Goal: Task Accomplishment & Management: Use online tool/utility

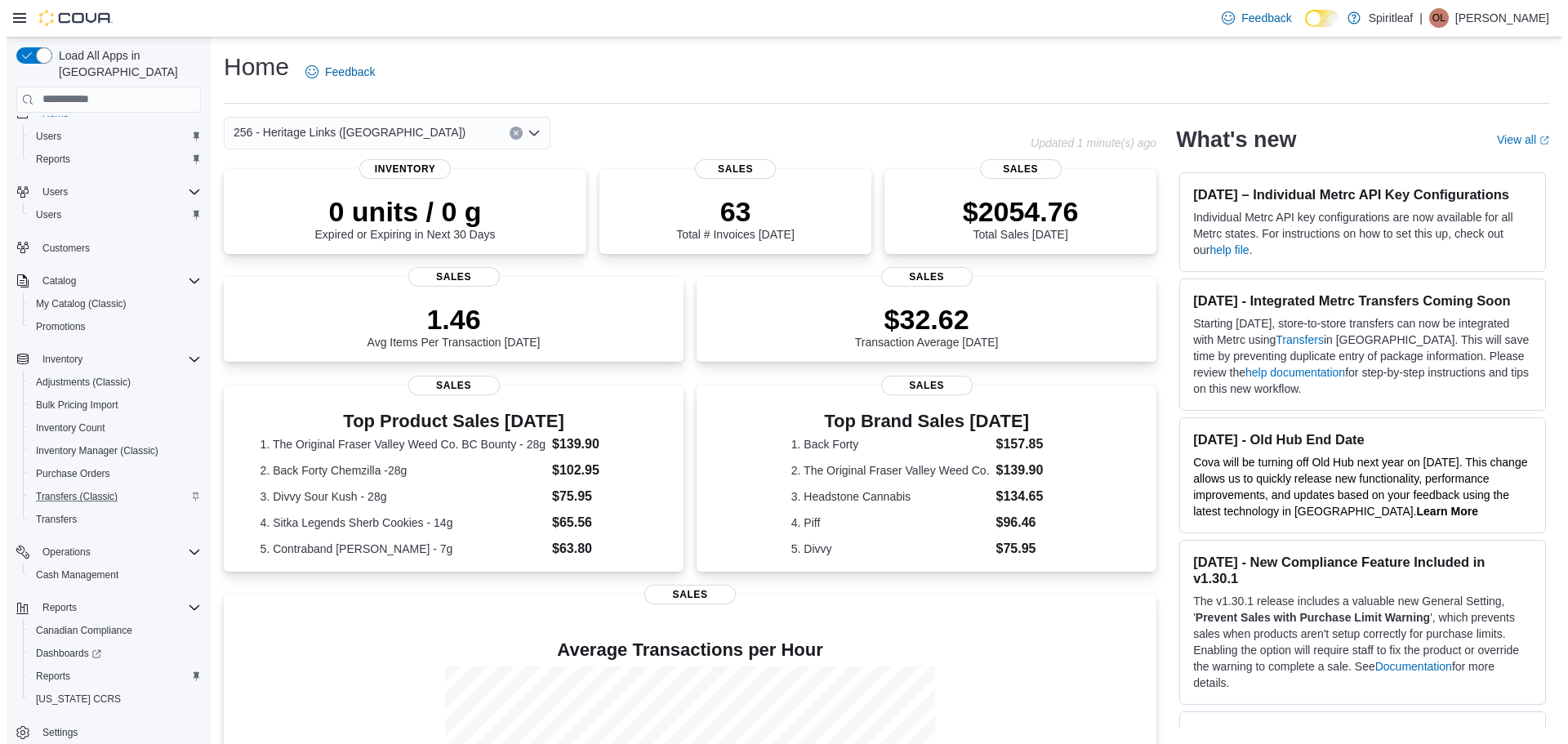
scroll to position [30, 0]
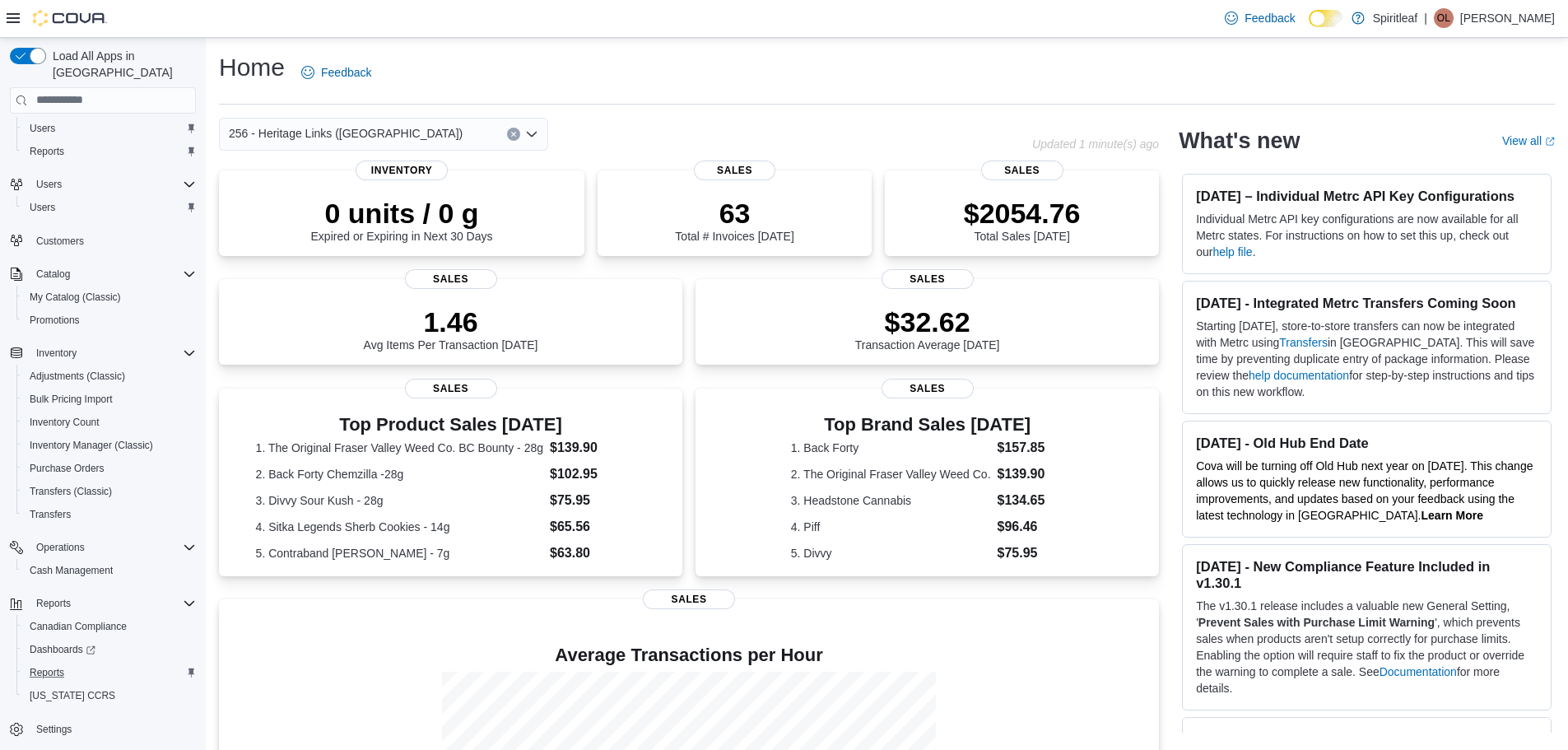
click at [88, 663] on div "Reports" at bounding box center [109, 672] width 173 height 19
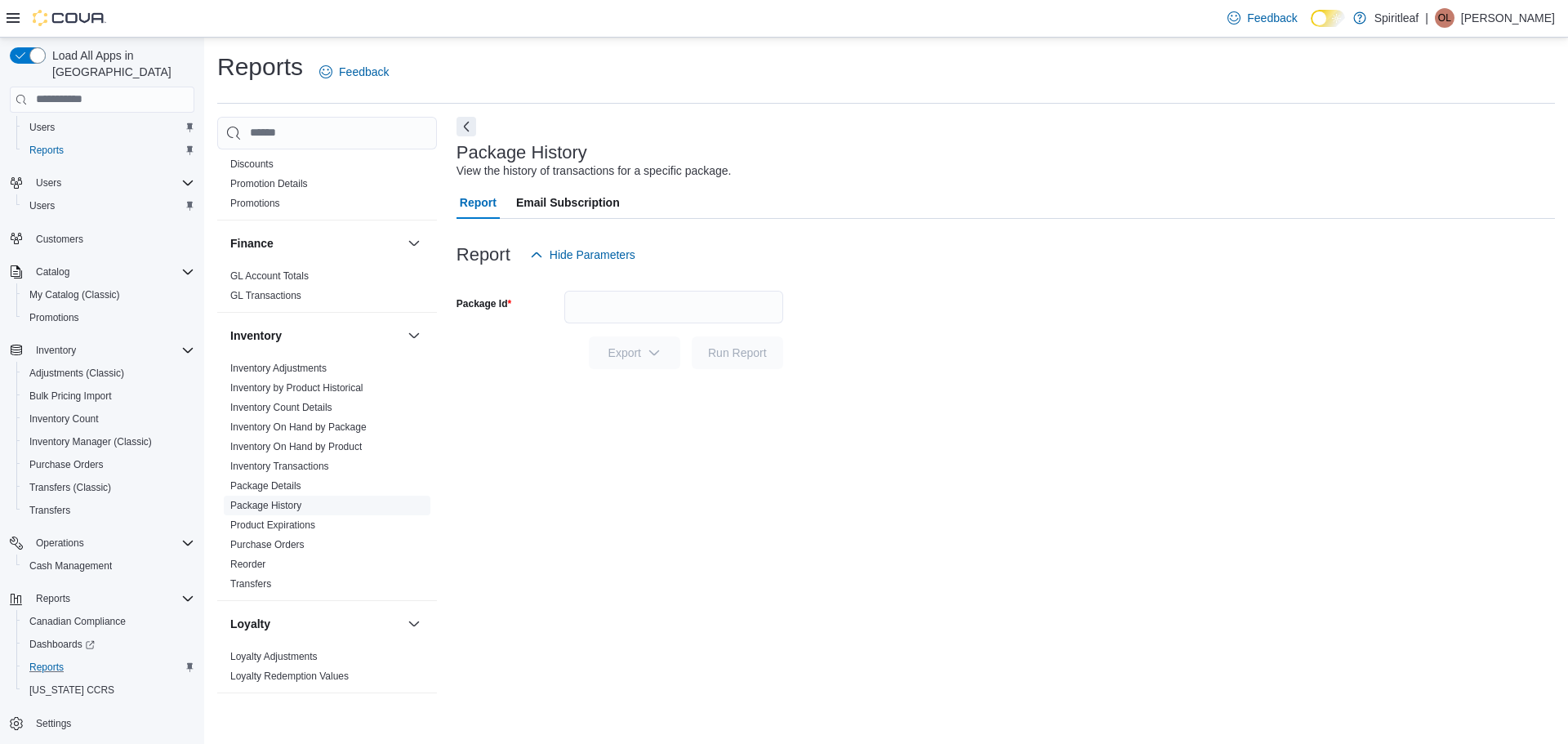
scroll to position [612, 0]
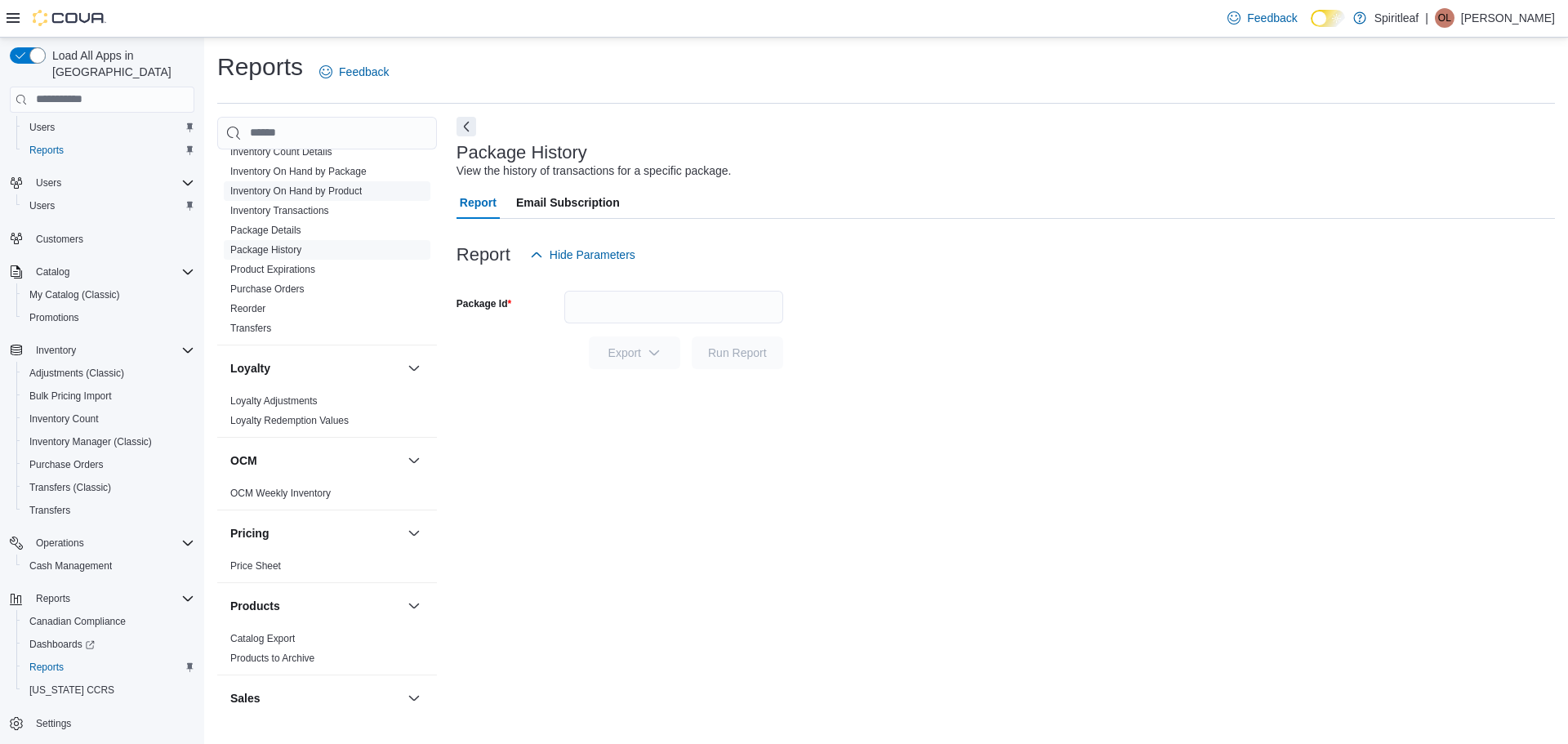
click at [343, 190] on link "Inventory On Hand by Product" at bounding box center [296, 191] width 132 height 12
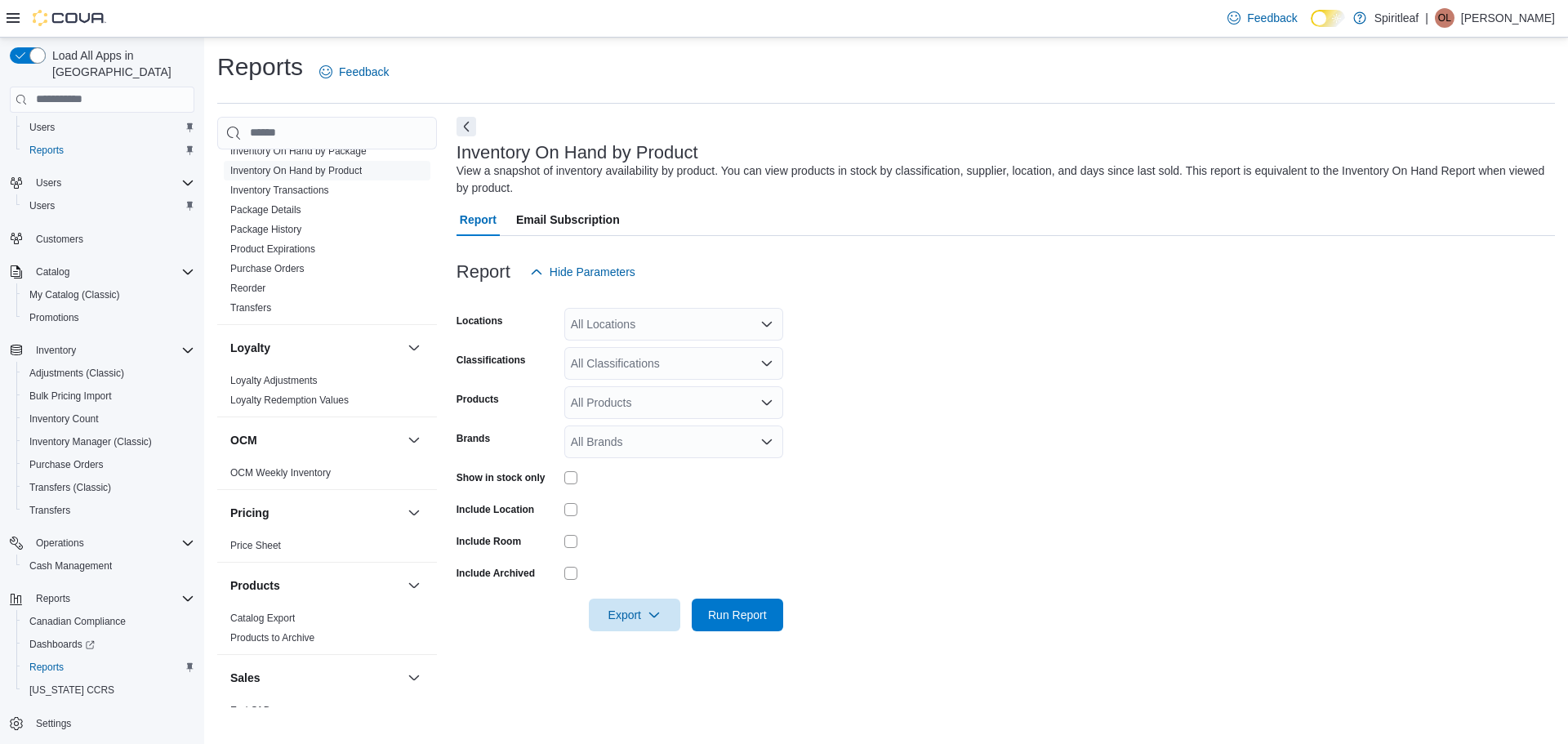
click at [630, 327] on div "All Locations" at bounding box center [674, 324] width 219 height 33
type input "***"
click at [708, 355] on span "256 - Heritage Links ([GEOGRAPHIC_DATA])" at bounding box center [740, 351] width 232 height 16
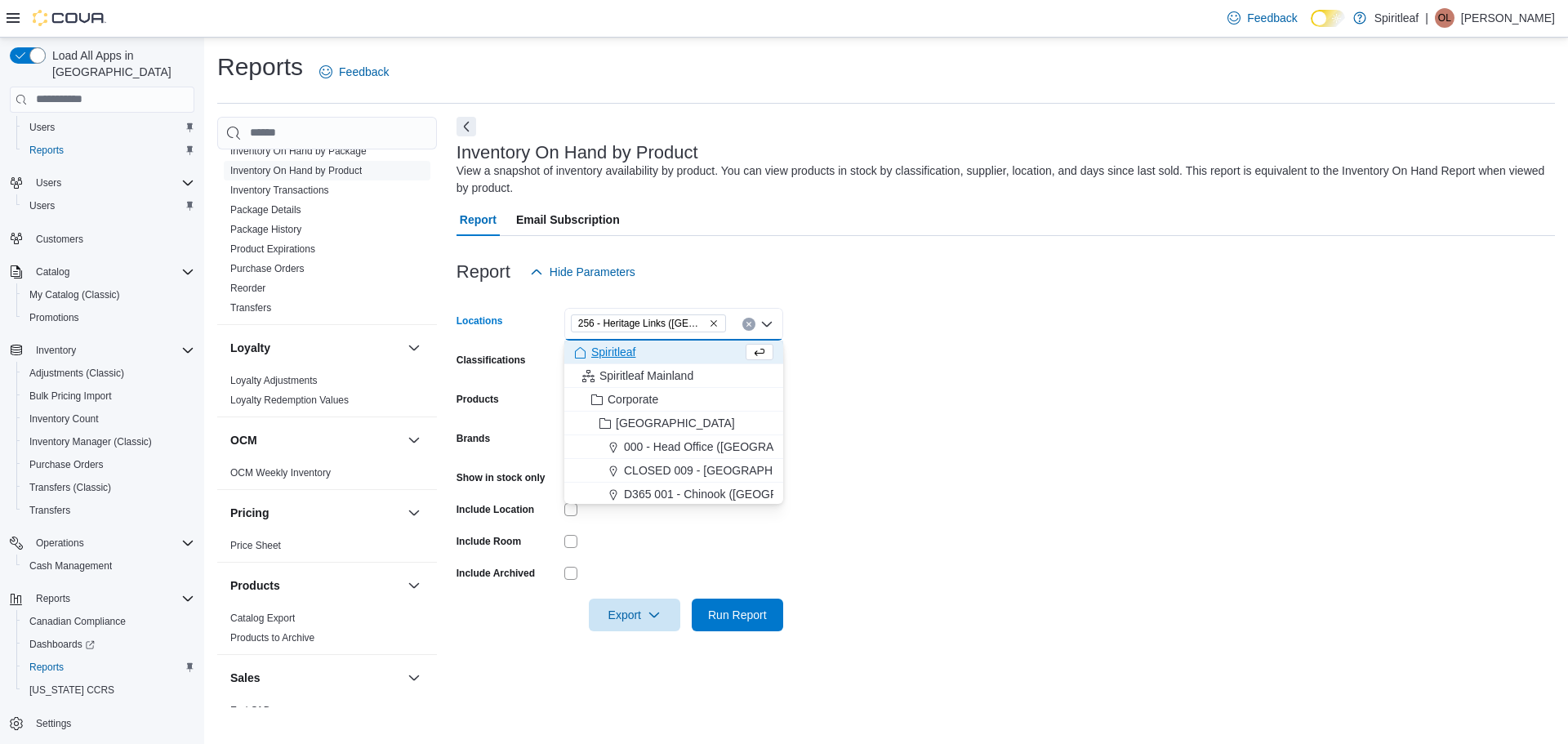
click at [901, 342] on form "Locations 256 - Heritage Links ([GEOGRAPHIC_DATA]) Combo box. Selected. 256 - H…" at bounding box center [1005, 459] width 1099 height 343
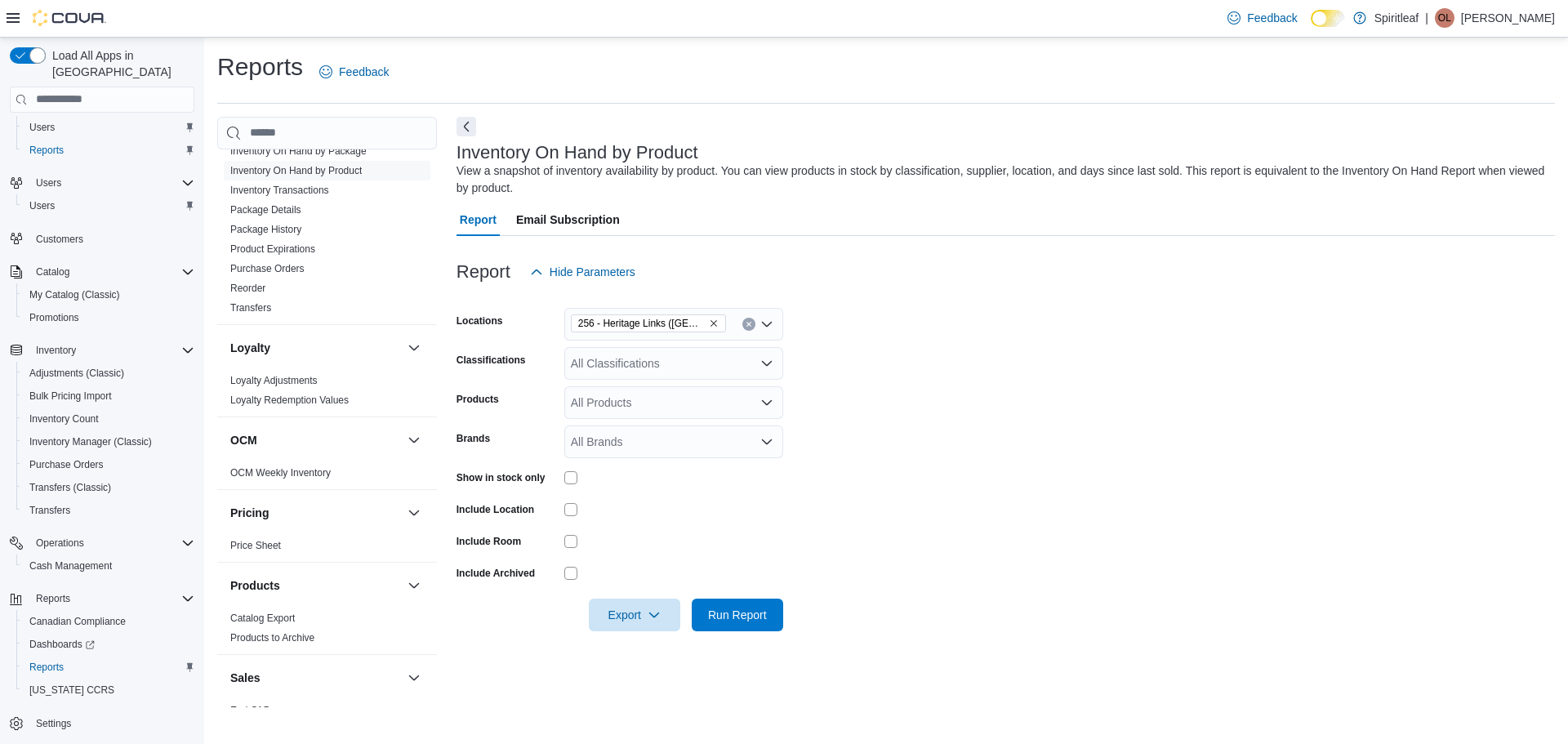
click at [715, 366] on div "All Classifications" at bounding box center [674, 363] width 219 height 33
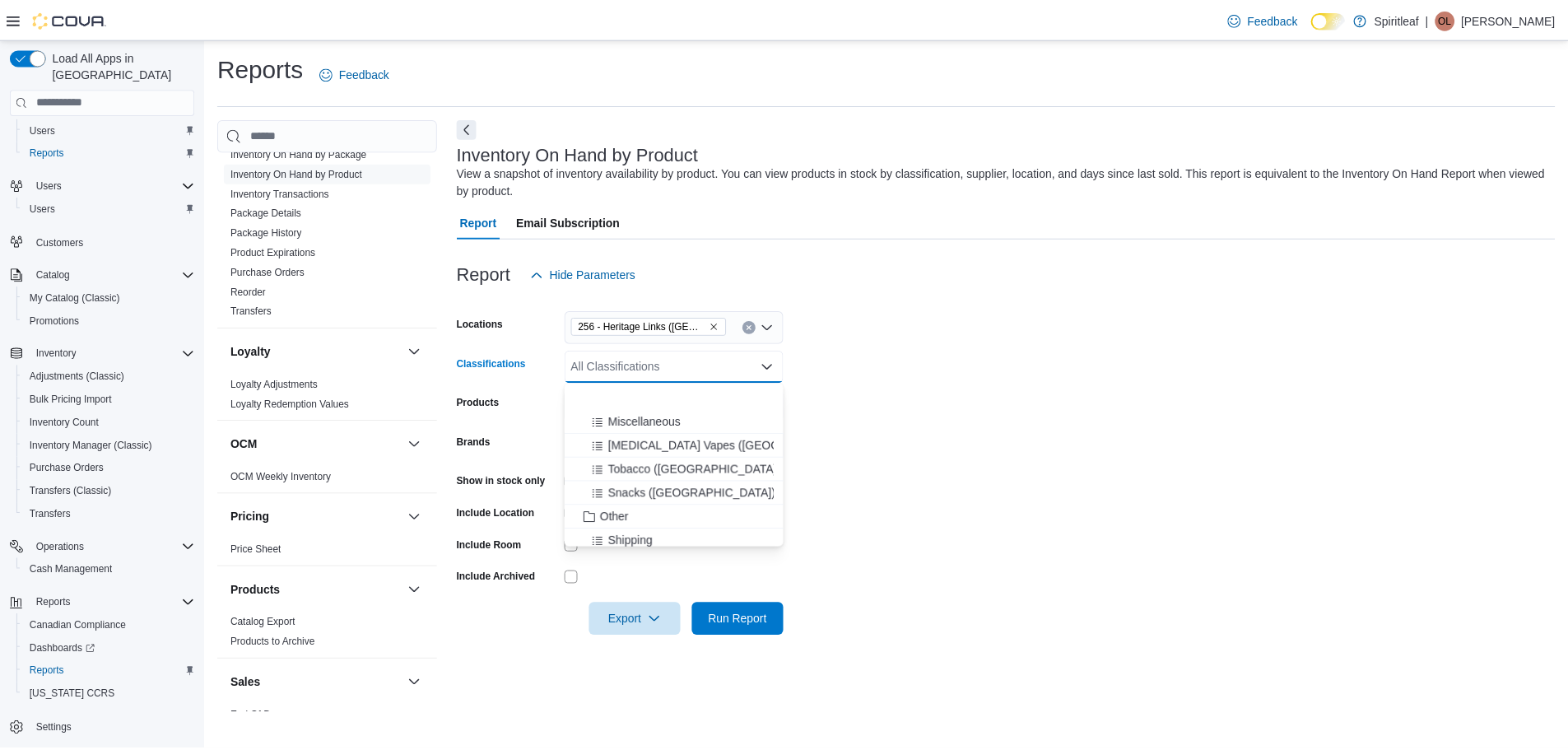
scroll to position [267, 0]
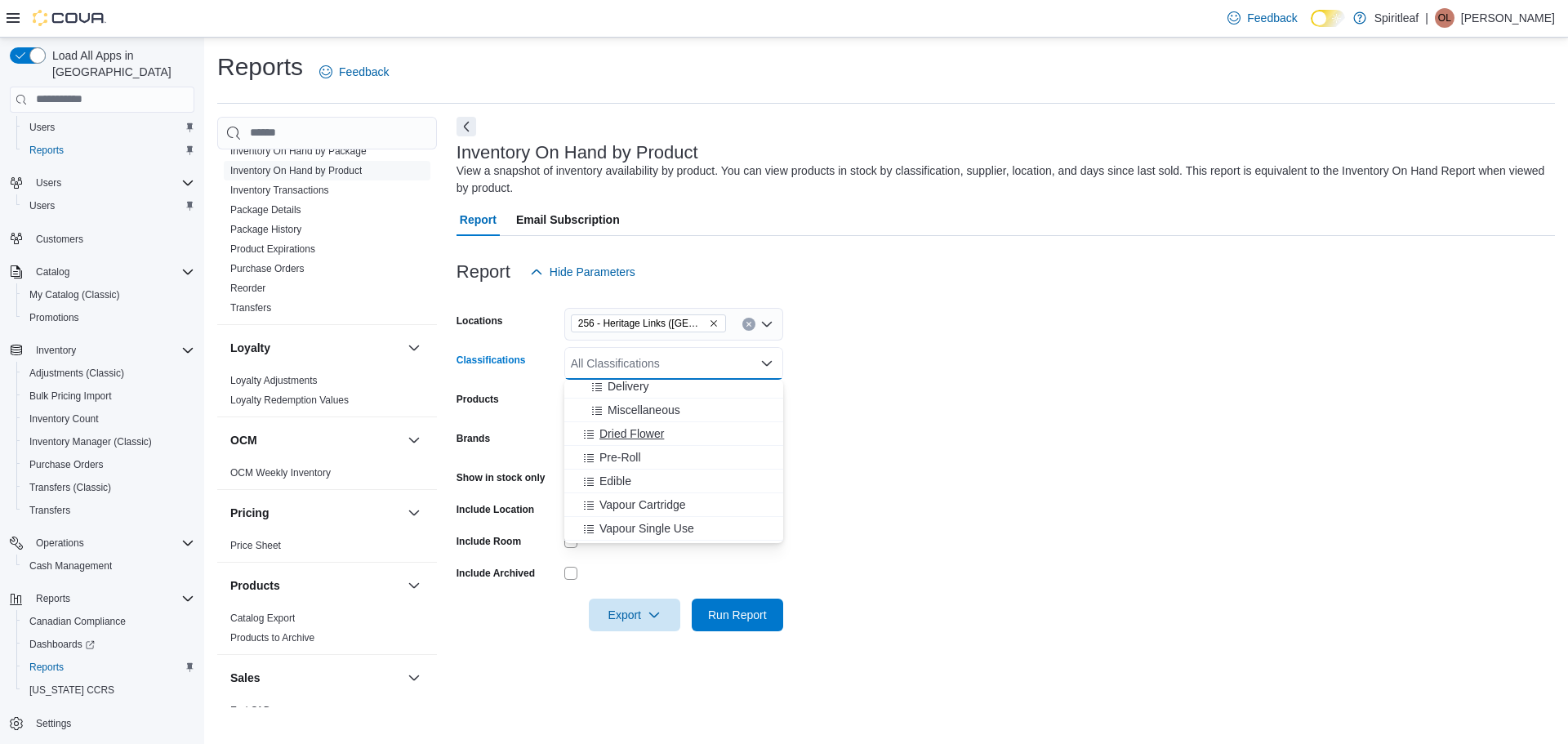
click at [698, 435] on div "Dried Flower" at bounding box center [673, 432] width 199 height 16
click at [698, 435] on div "Pre-Roll" at bounding box center [658, 432] width 168 height 16
click at [698, 435] on div "Edible" at bounding box center [658, 432] width 168 height 16
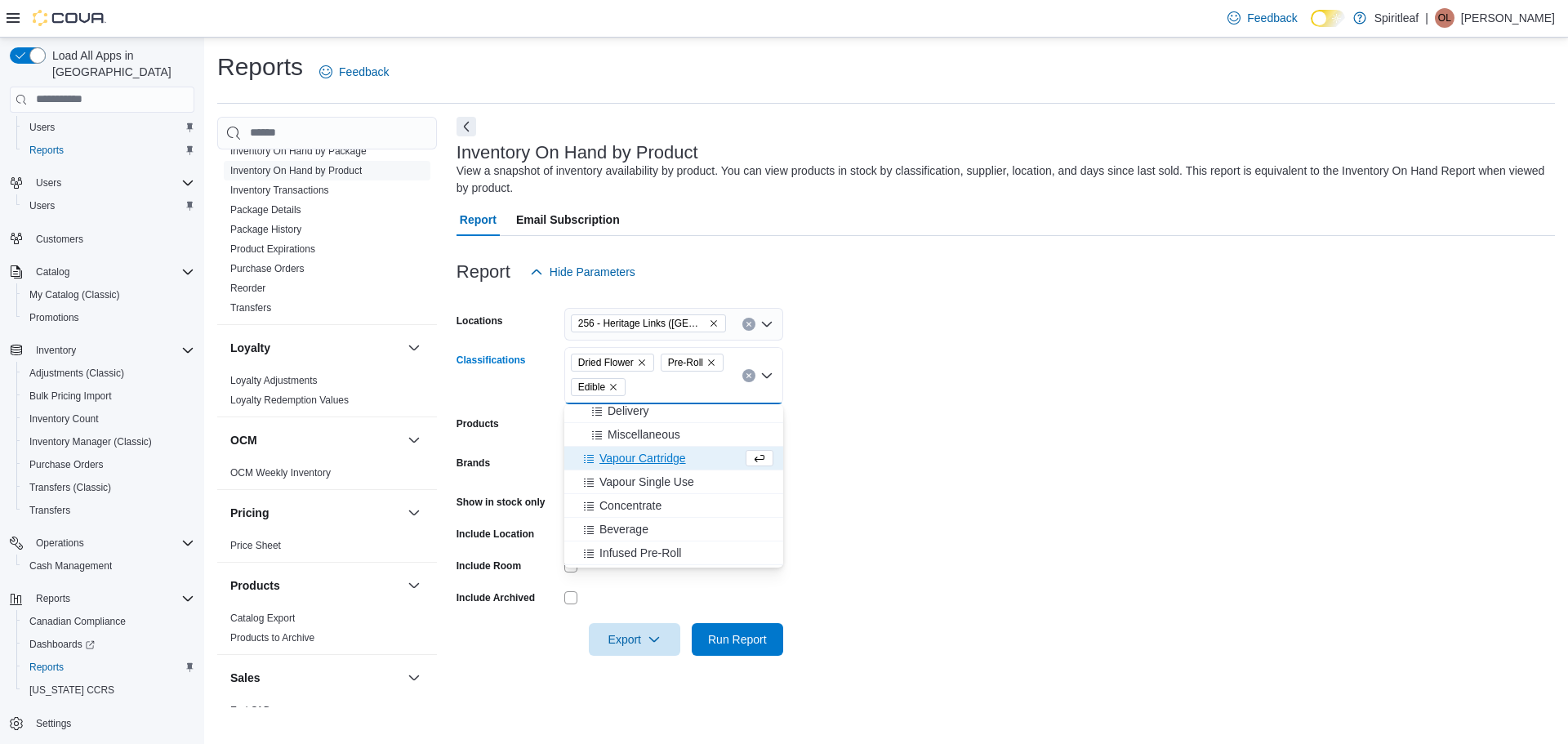
click at [711, 458] on div "Vapour Cartridge" at bounding box center [658, 458] width 168 height 16
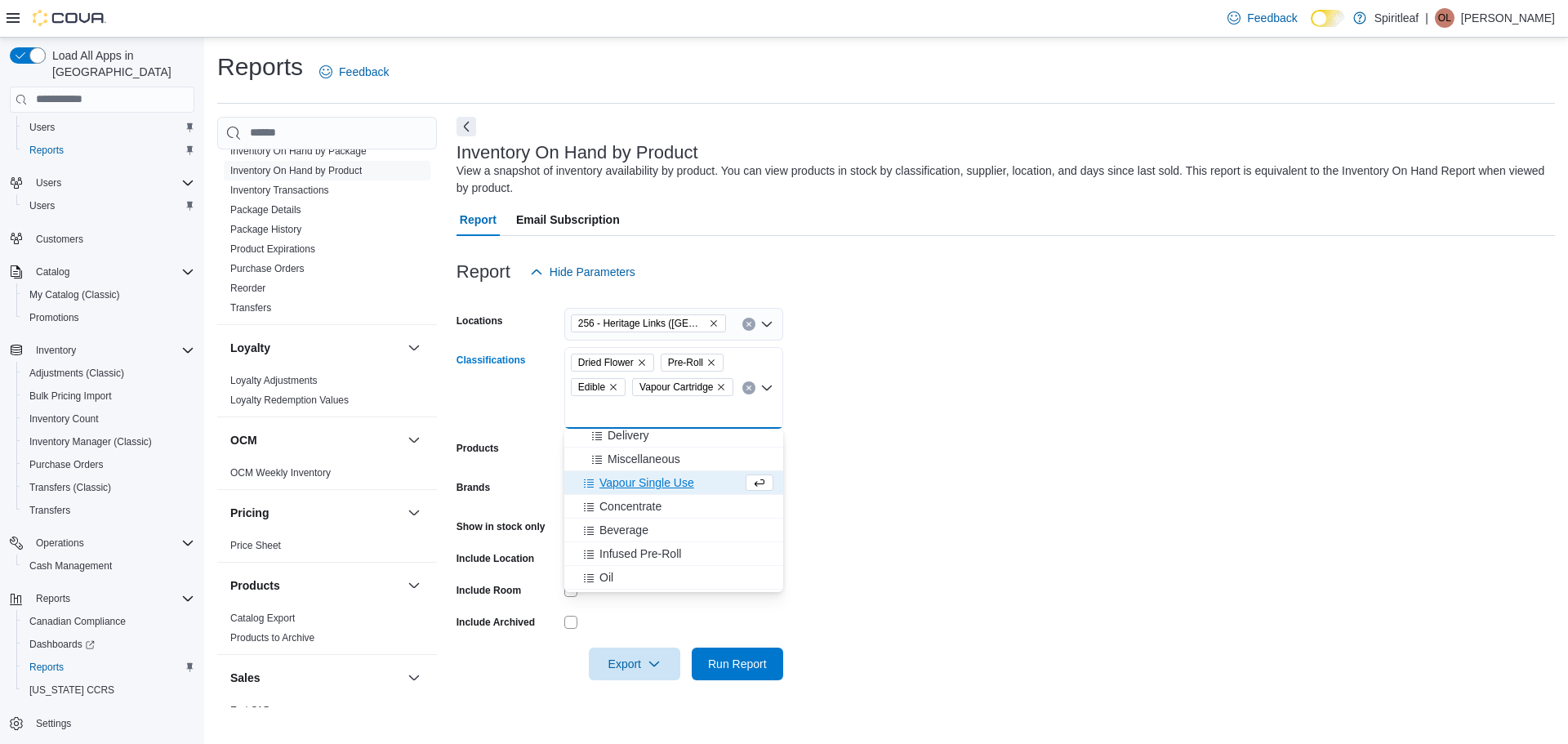
click at [711, 479] on div "Vapour Single Use" at bounding box center [658, 482] width 168 height 16
click at [703, 515] on button "Concentrate" at bounding box center [674, 507] width 219 height 24
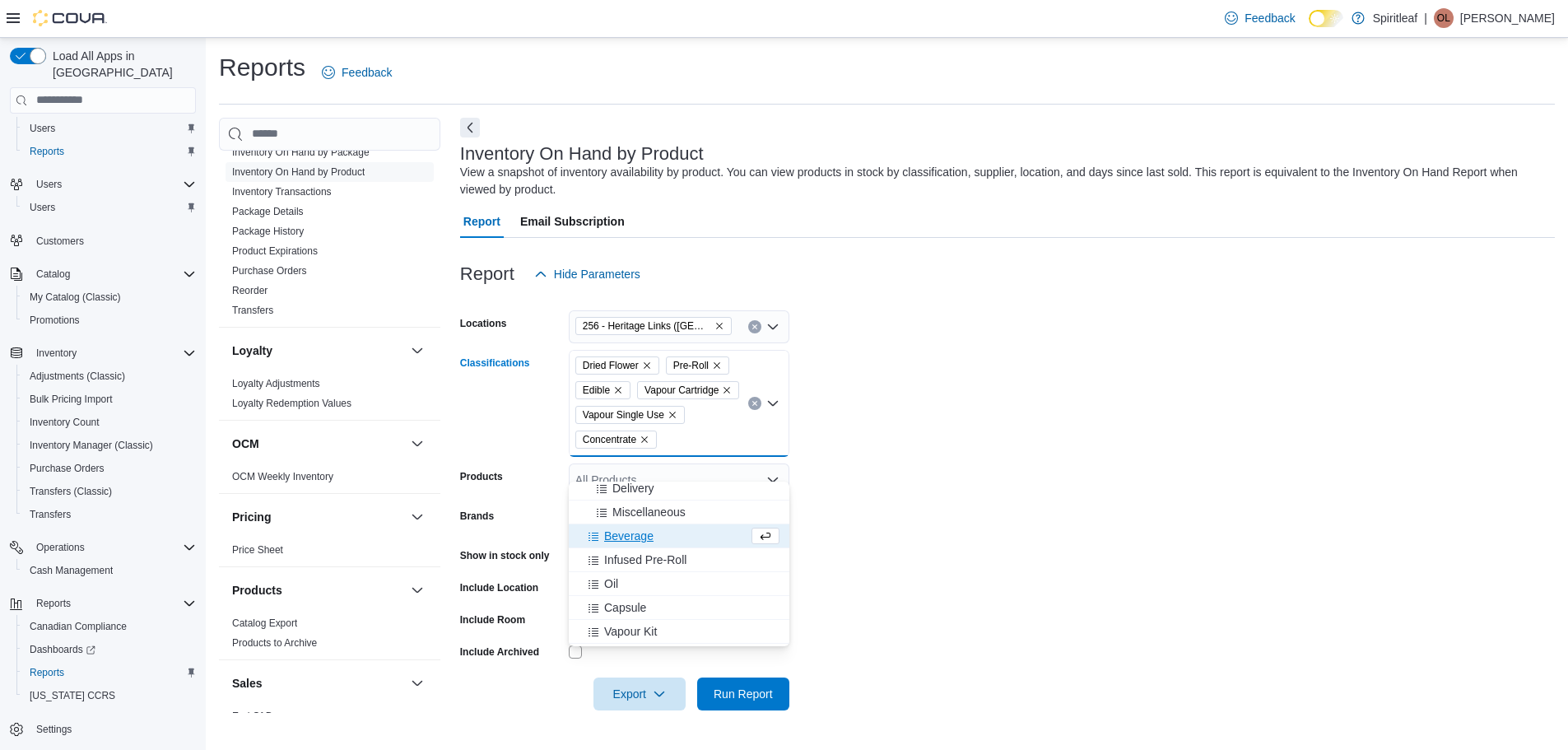
click at [688, 528] on div "Beverage" at bounding box center [663, 535] width 169 height 16
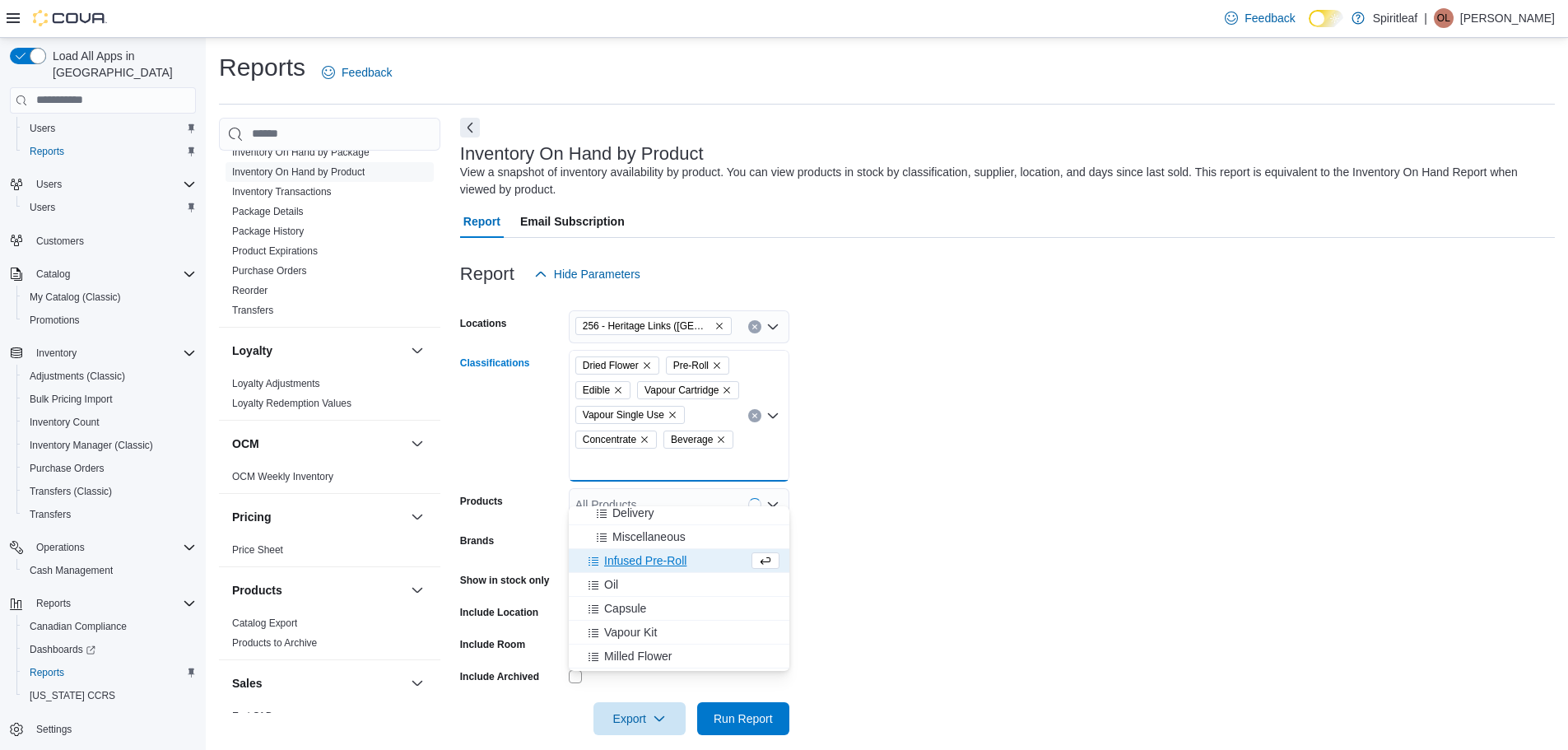
click at [688, 562] on div "Infused Pre-Roll" at bounding box center [663, 560] width 169 height 16
click at [686, 563] on div "Oil" at bounding box center [663, 560] width 169 height 16
click at [671, 565] on div "Capsule" at bounding box center [663, 560] width 169 height 16
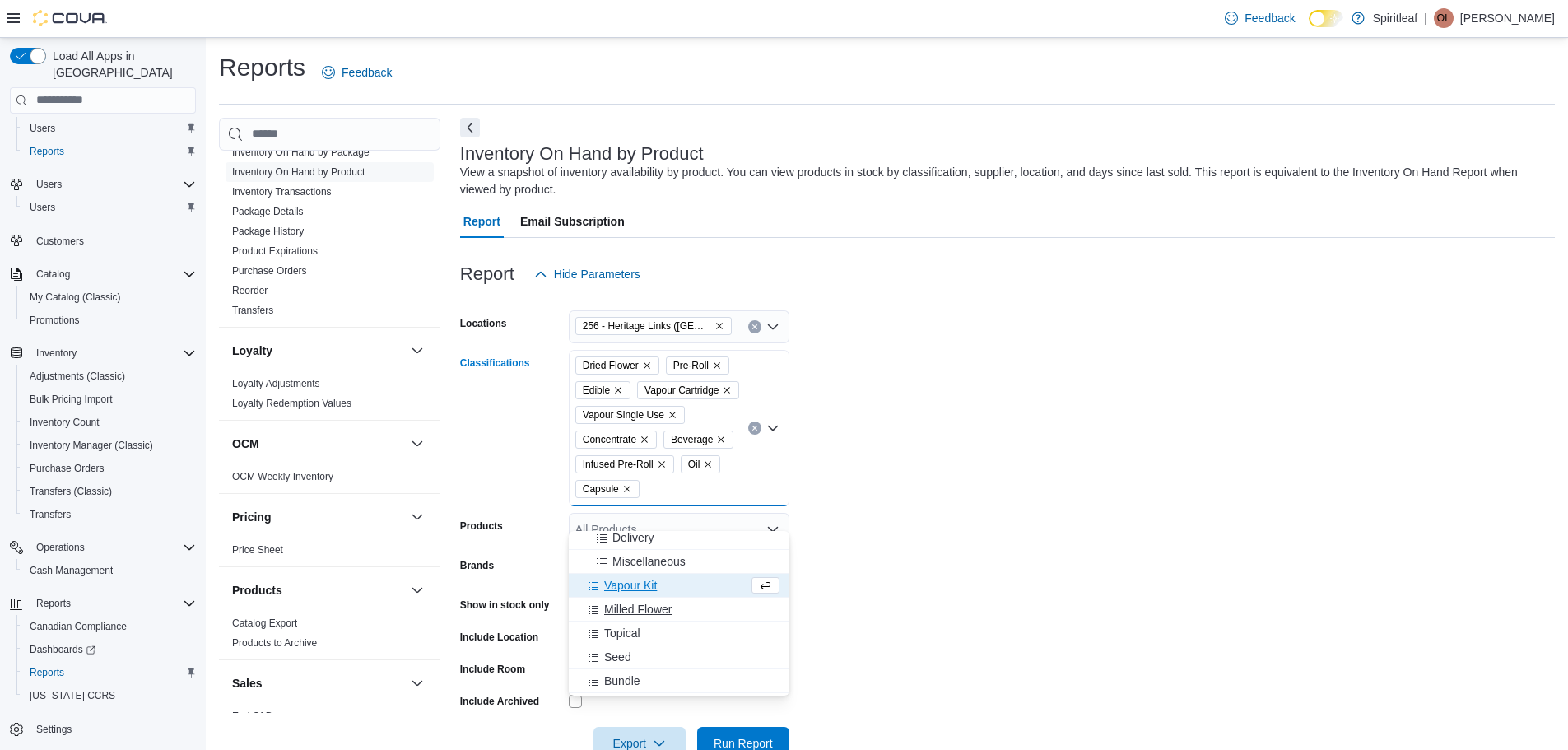
click at [651, 612] on span "Milled Flower" at bounding box center [638, 609] width 68 height 16
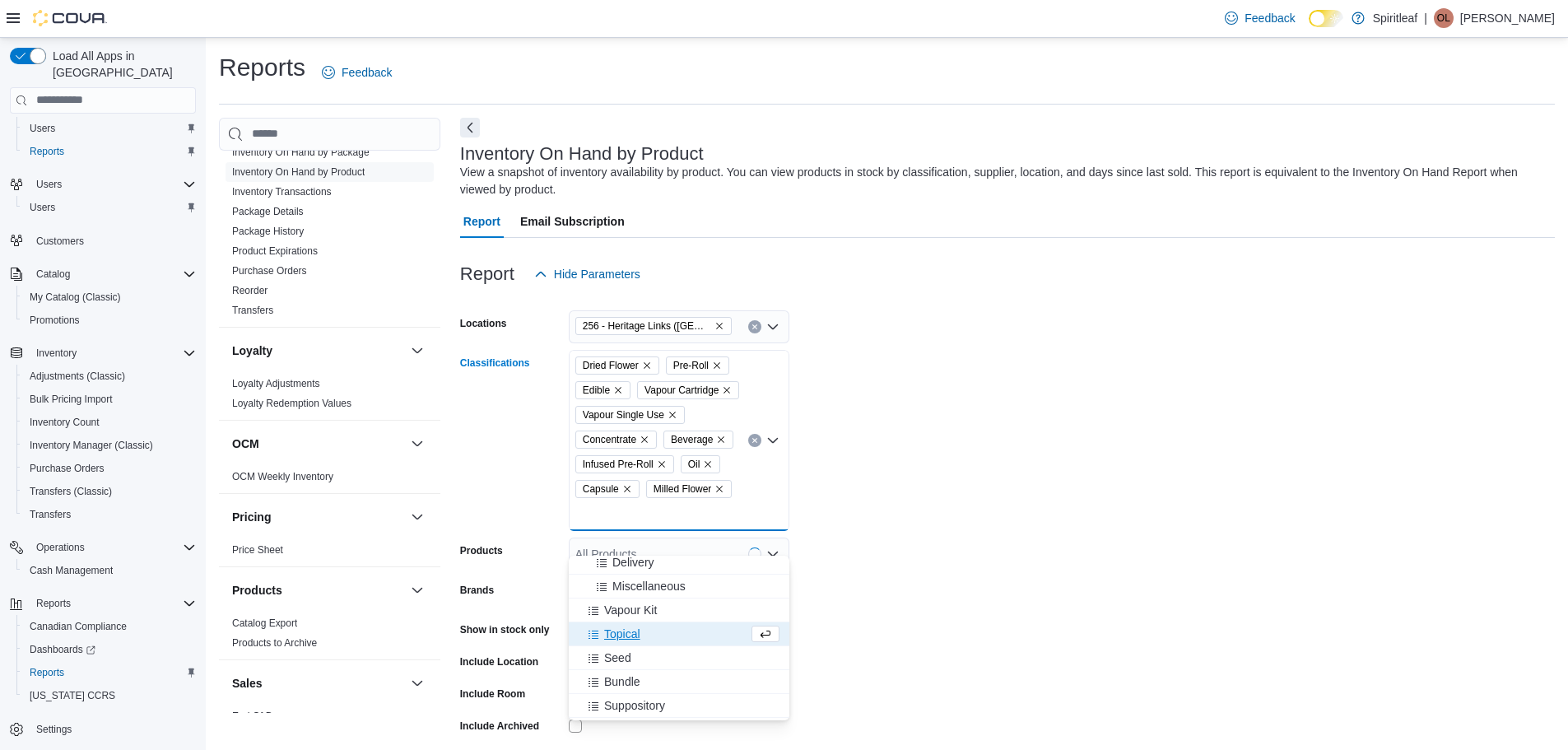
click at [660, 634] on div "Topical" at bounding box center [663, 633] width 169 height 16
click at [679, 683] on span "Infused Flower" at bounding box center [642, 683] width 75 height 16
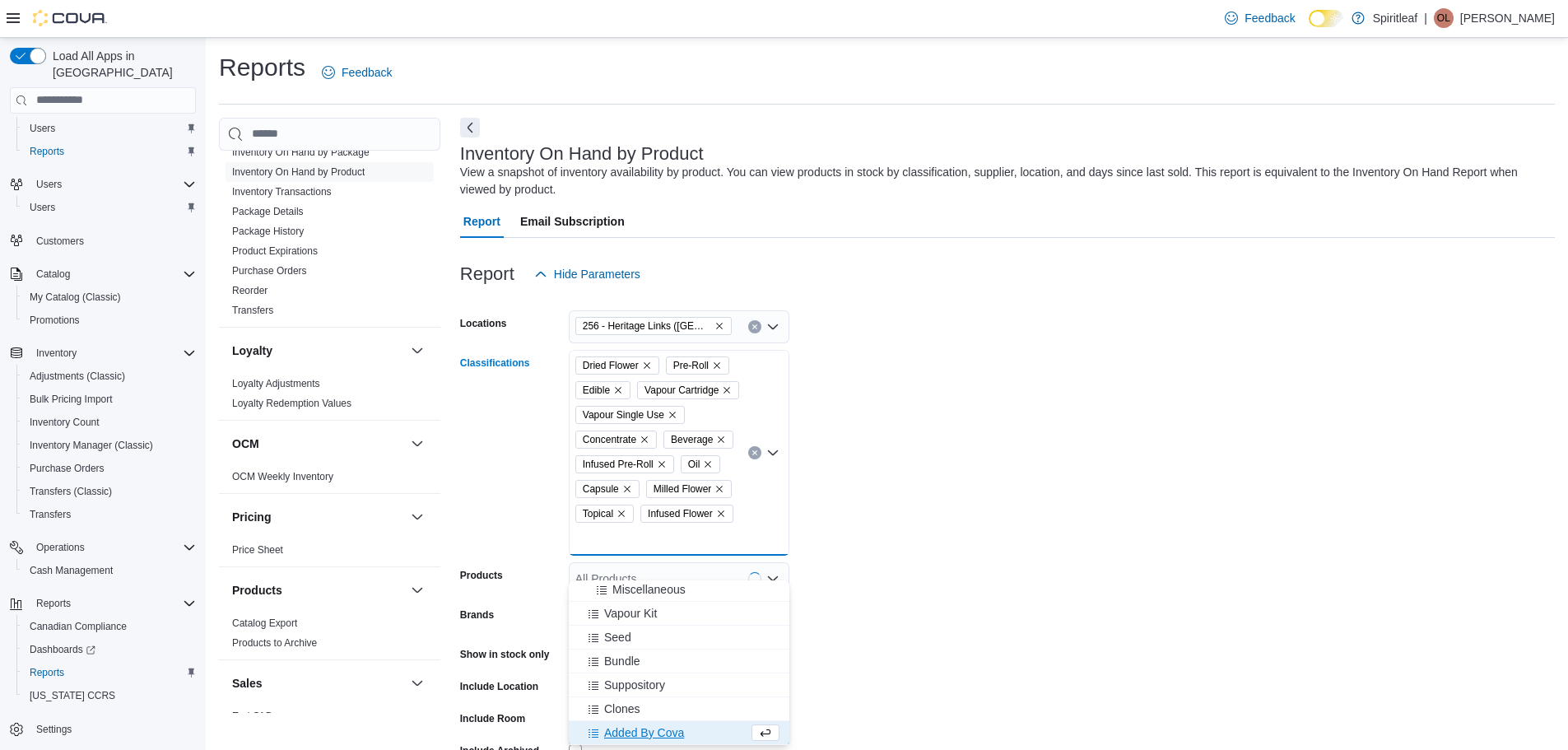
scroll to position [289, 0]
click at [890, 591] on form "Locations 256 - Heritage Links ([GEOGRAPHIC_DATA]) Classifications Dried Flower…" at bounding box center [1007, 549] width 1095 height 518
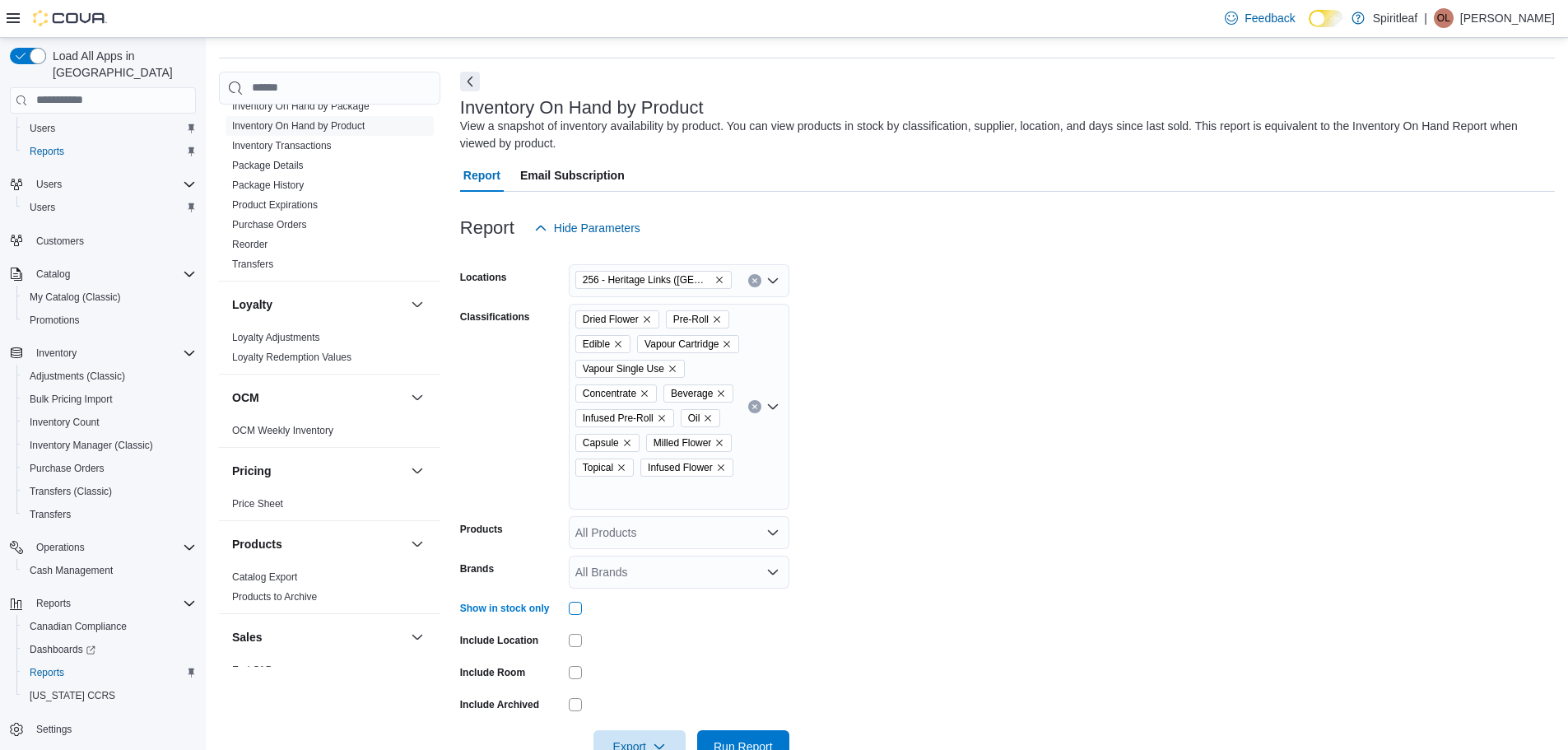
scroll to position [117, 0]
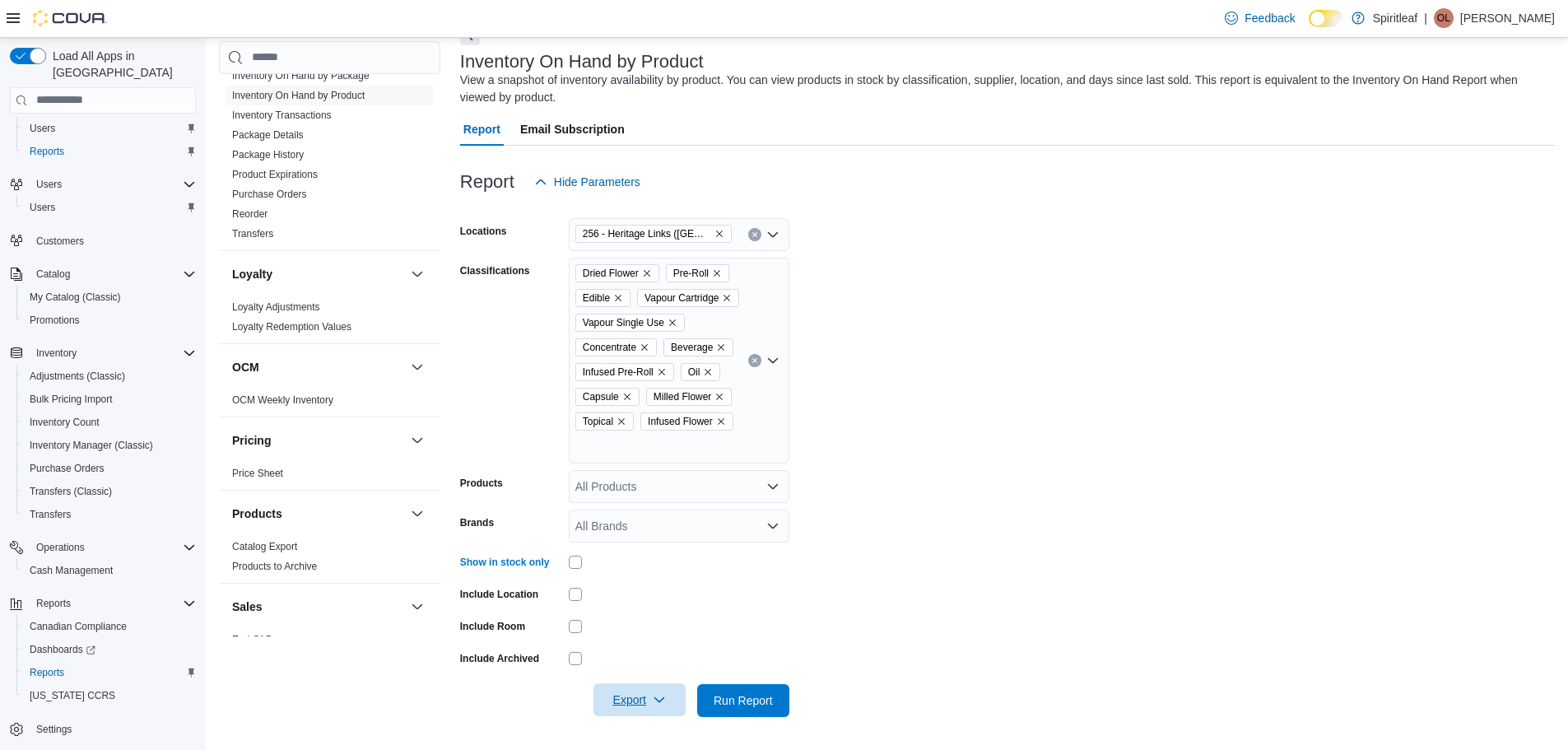
click at [671, 700] on span "Export" at bounding box center [640, 699] width 73 height 33
click at [665, 620] on span "Export to Excel" at bounding box center [642, 626] width 74 height 14
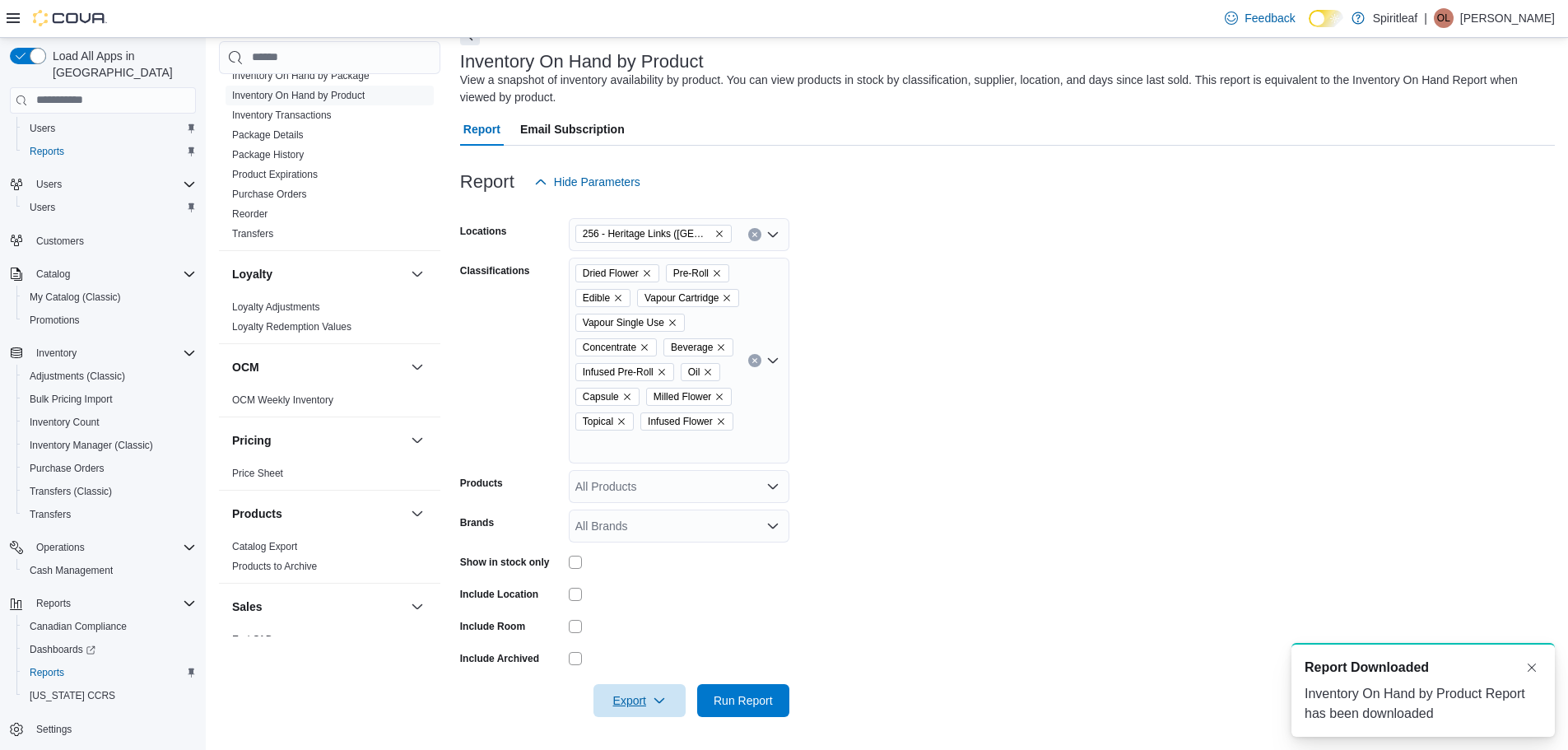
scroll to position [0, 0]
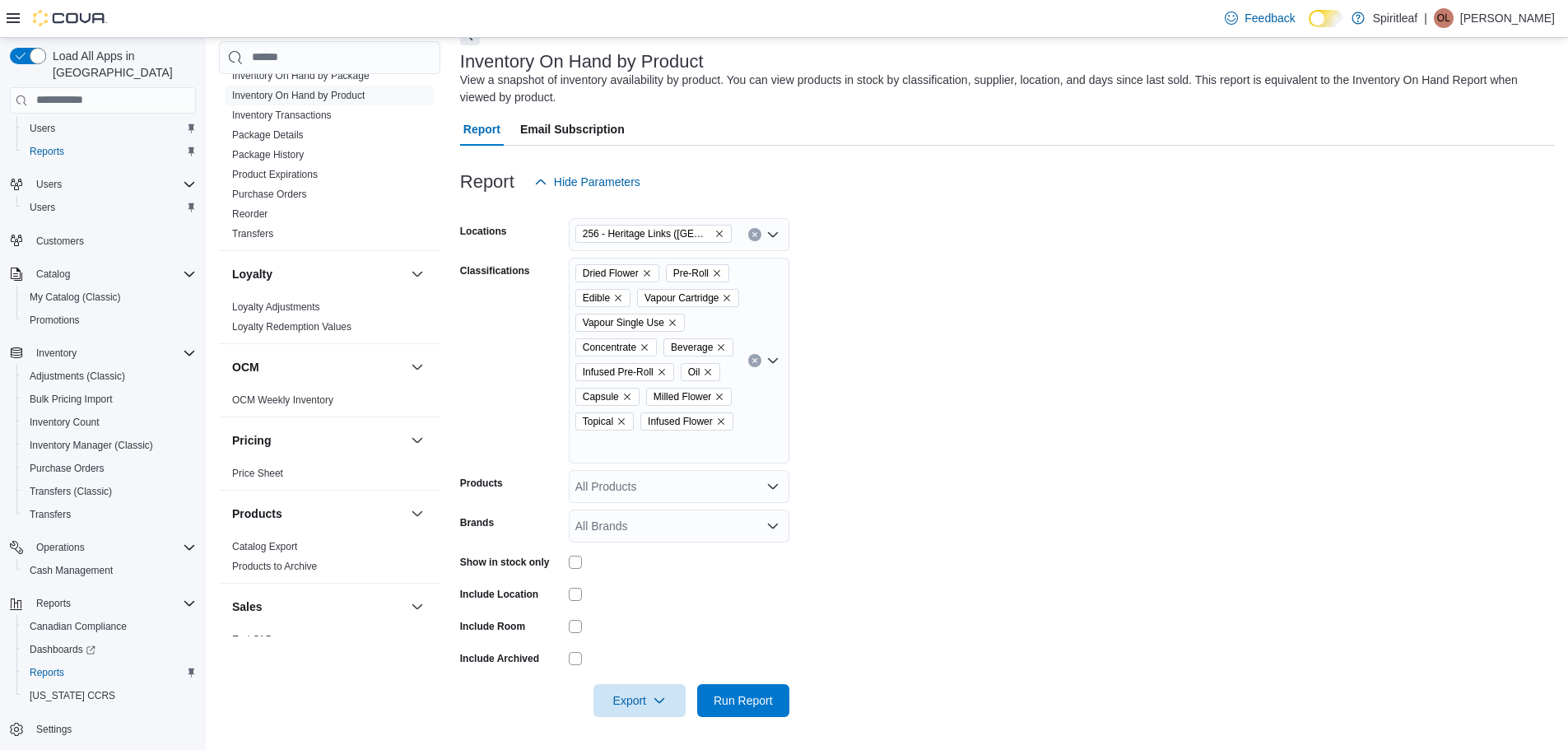
click at [1180, 411] on form "Locations 256 - Heritage Links ([GEOGRAPHIC_DATA]) Classifications Dried Flower…" at bounding box center [1007, 457] width 1095 height 518
